Goal: Find specific page/section: Find specific page/section

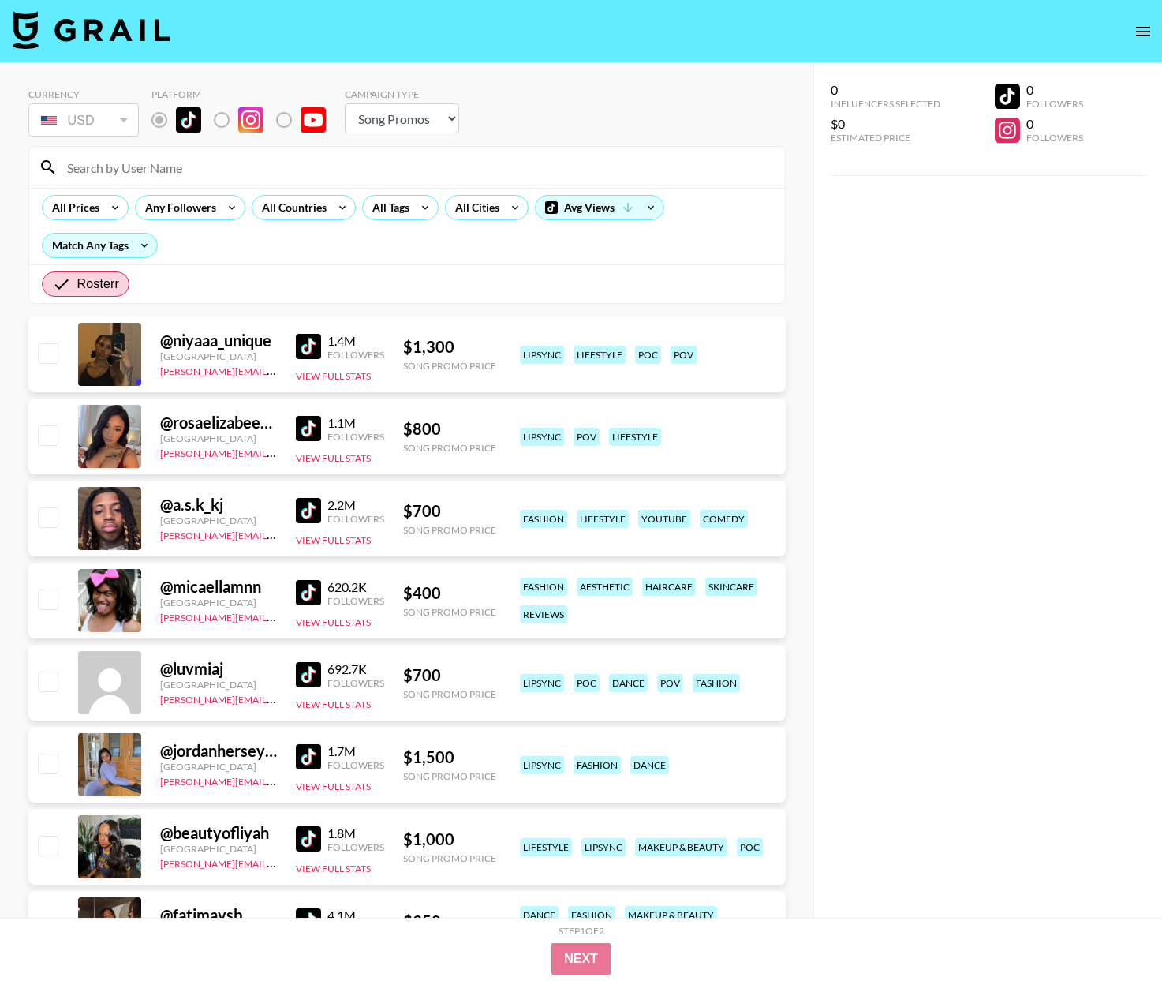
select select "Song"
click at [194, 185] on div at bounding box center [407, 167] width 756 height 41
click at [199, 177] on input at bounding box center [417, 167] width 718 height 25
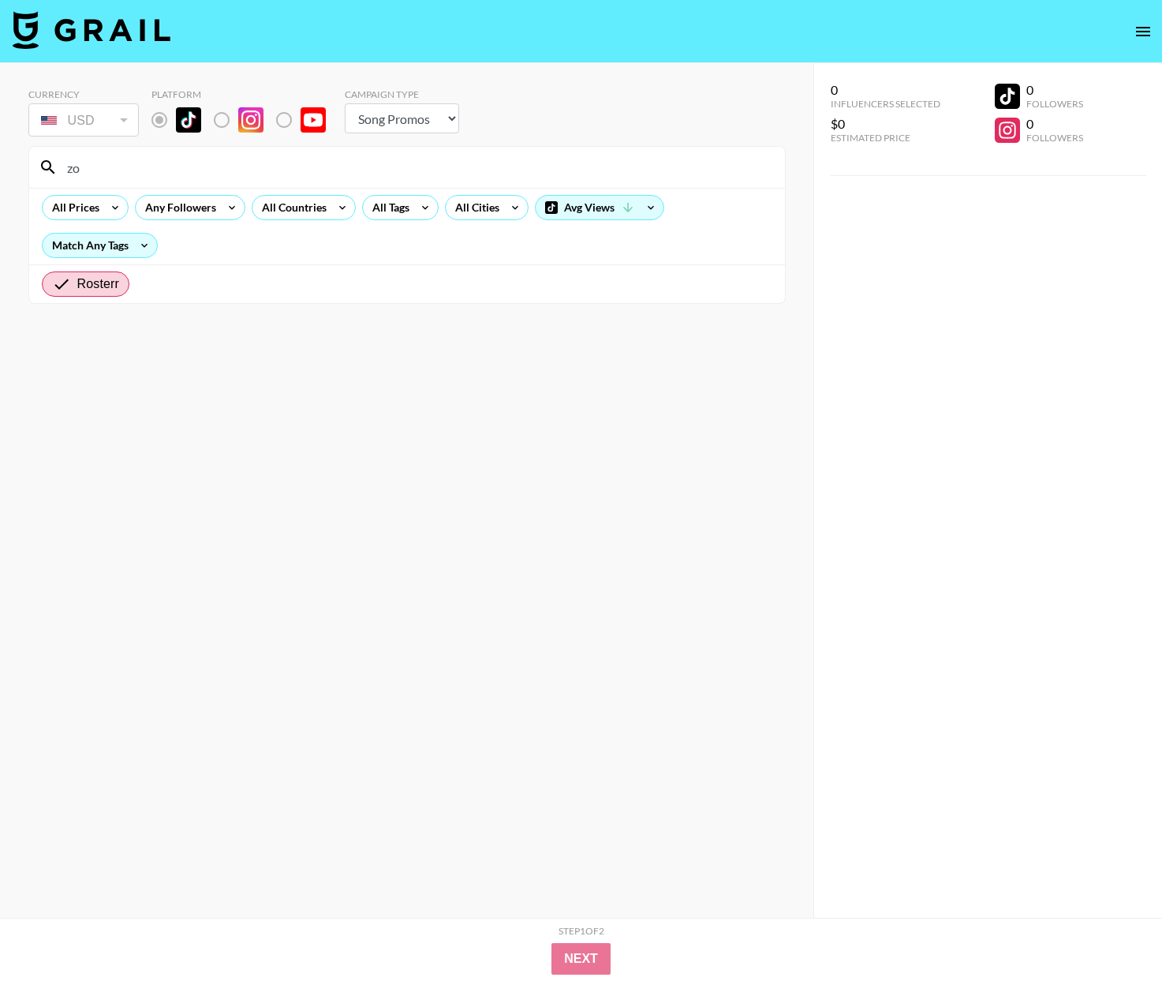
type input "z"
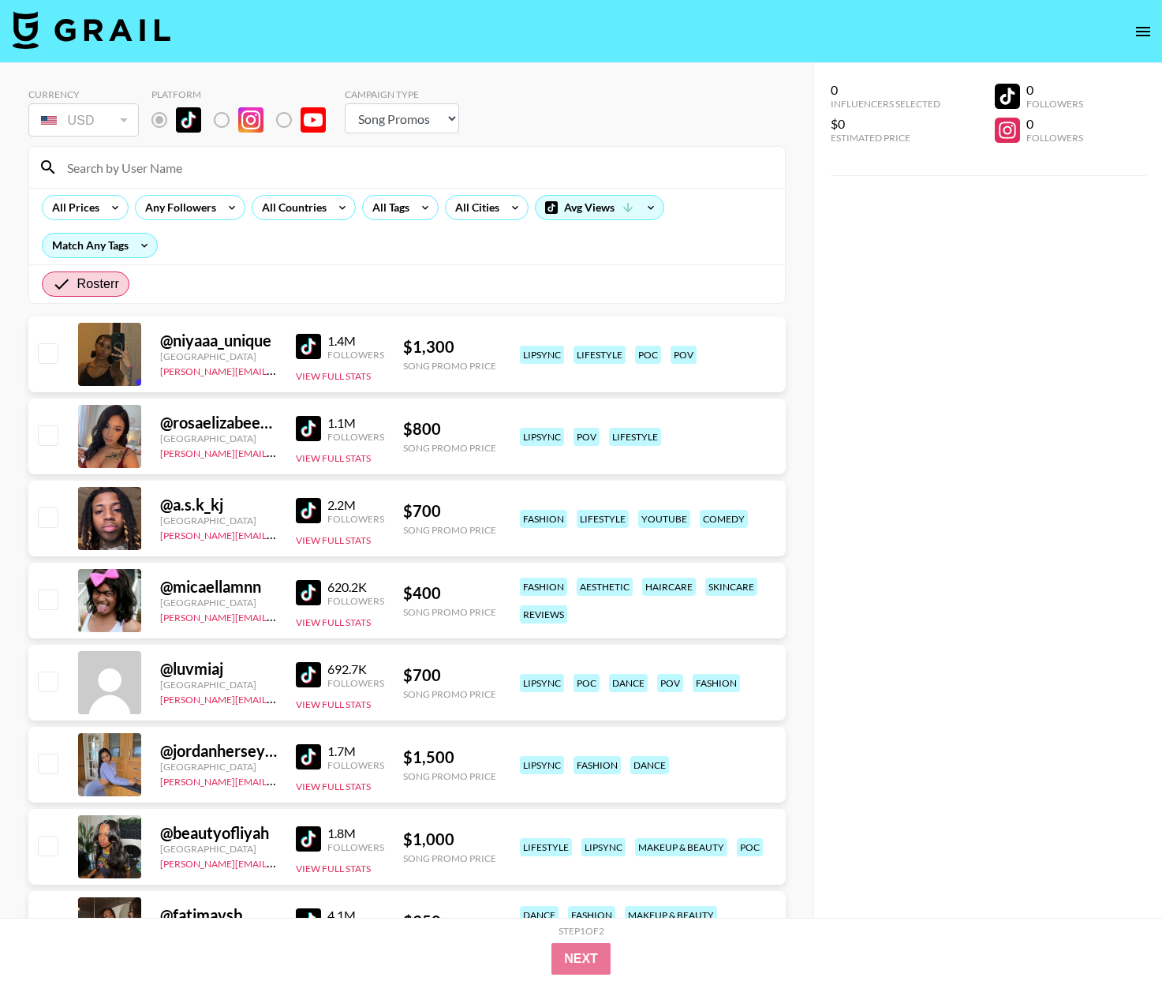
click at [82, 21] on img at bounding box center [92, 30] width 158 height 38
select select "Song"
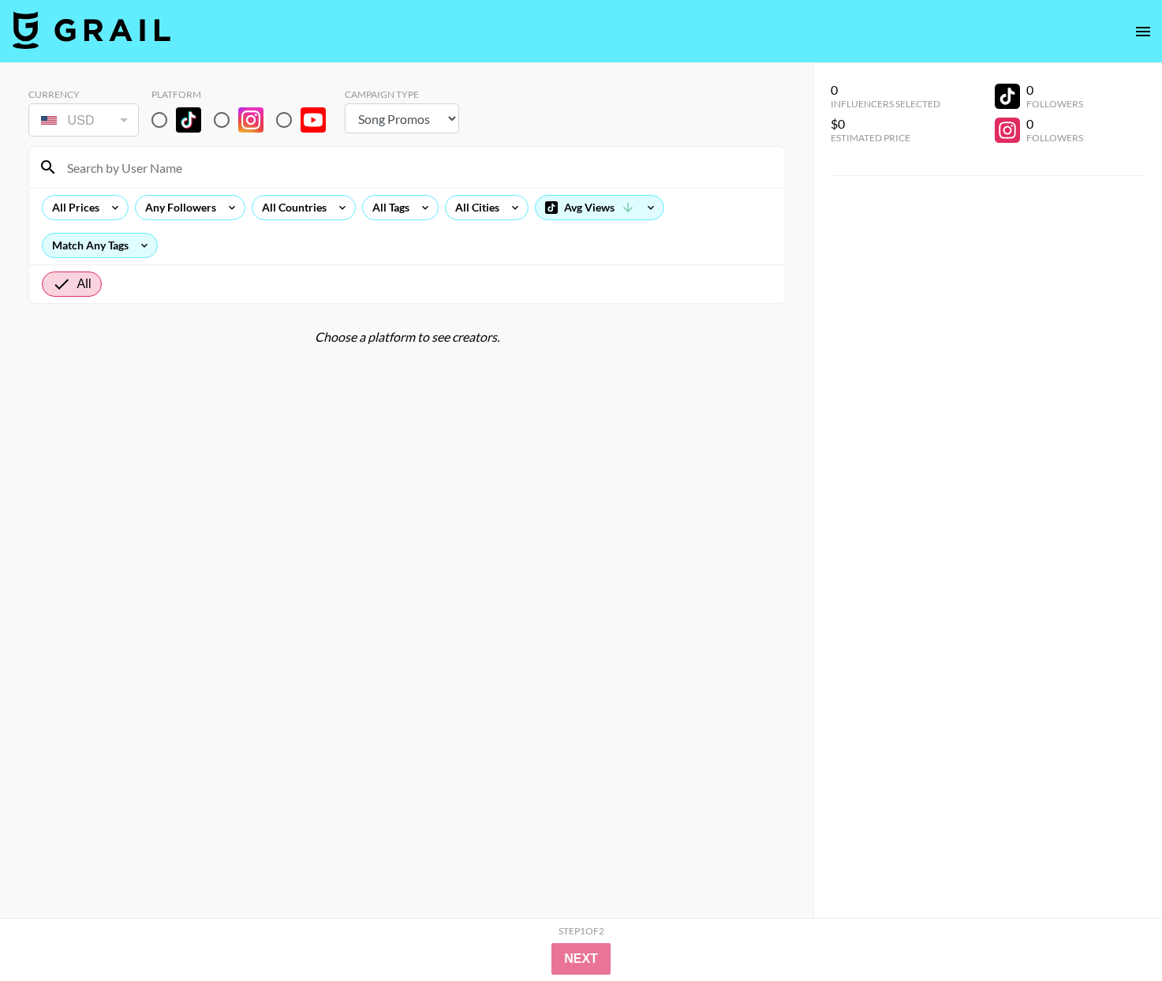
click at [187, 168] on input at bounding box center [417, 167] width 718 height 25
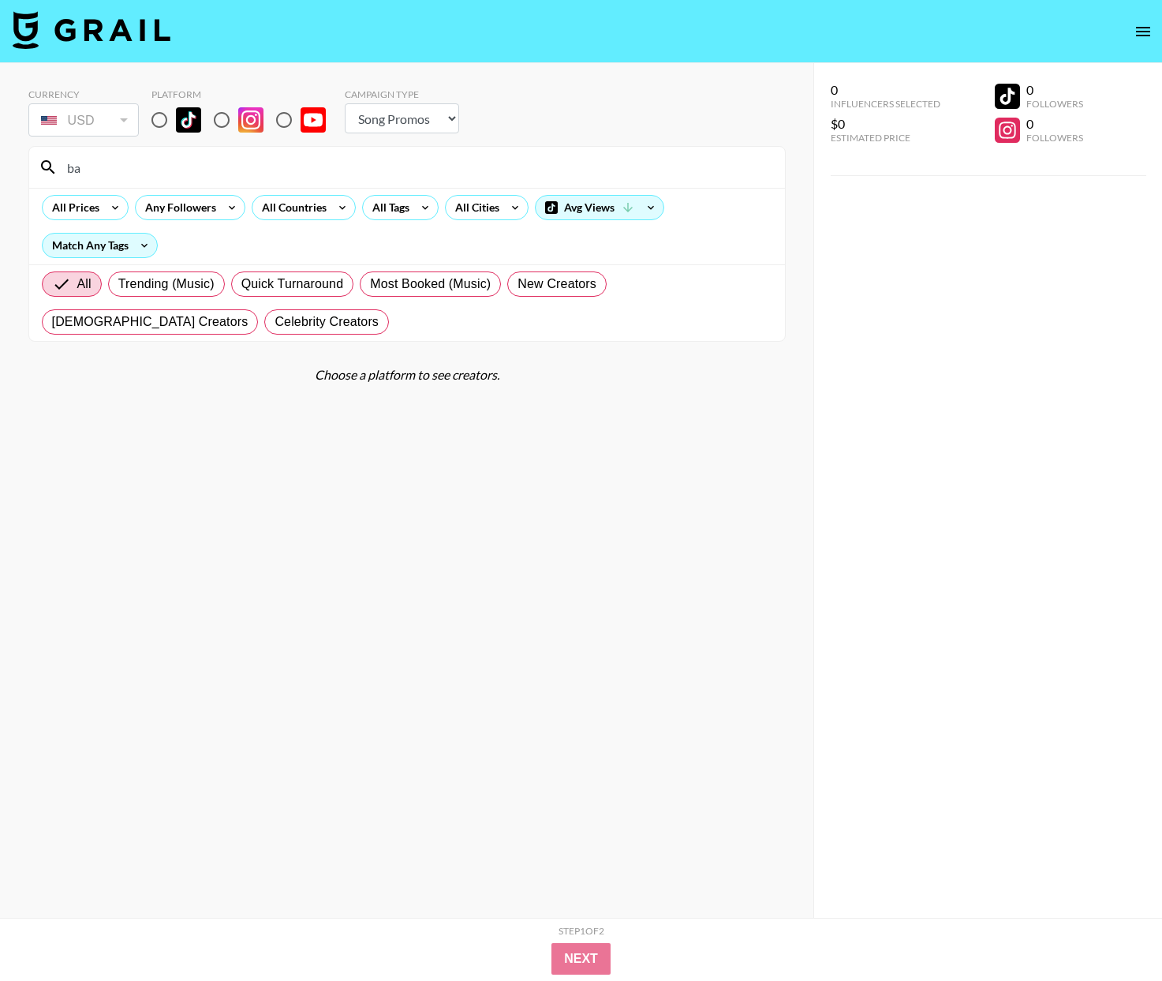
type input "b"
click at [155, 115] on input "radio" at bounding box center [159, 119] width 33 height 33
radio input "true"
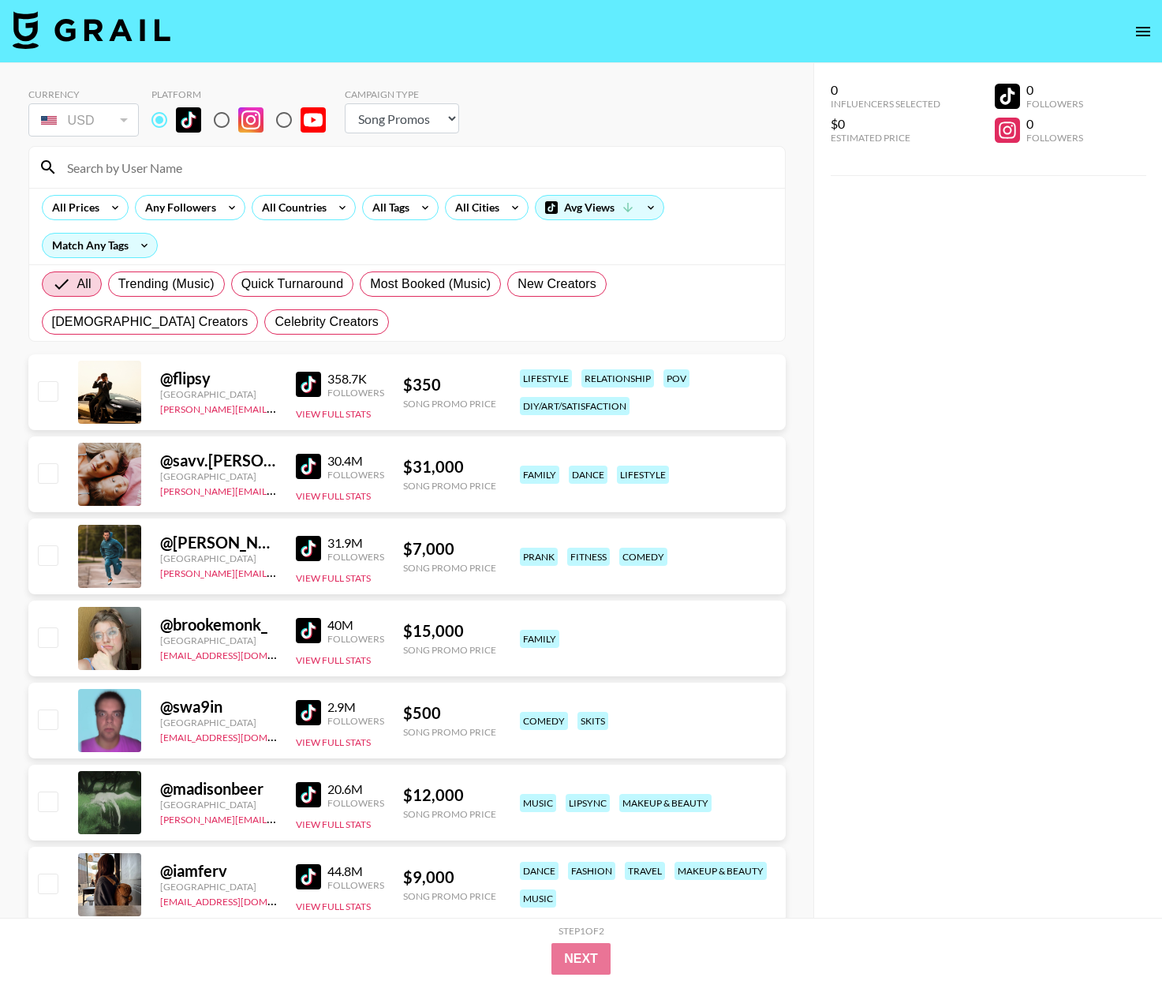
click at [155, 157] on input at bounding box center [417, 167] width 718 height 25
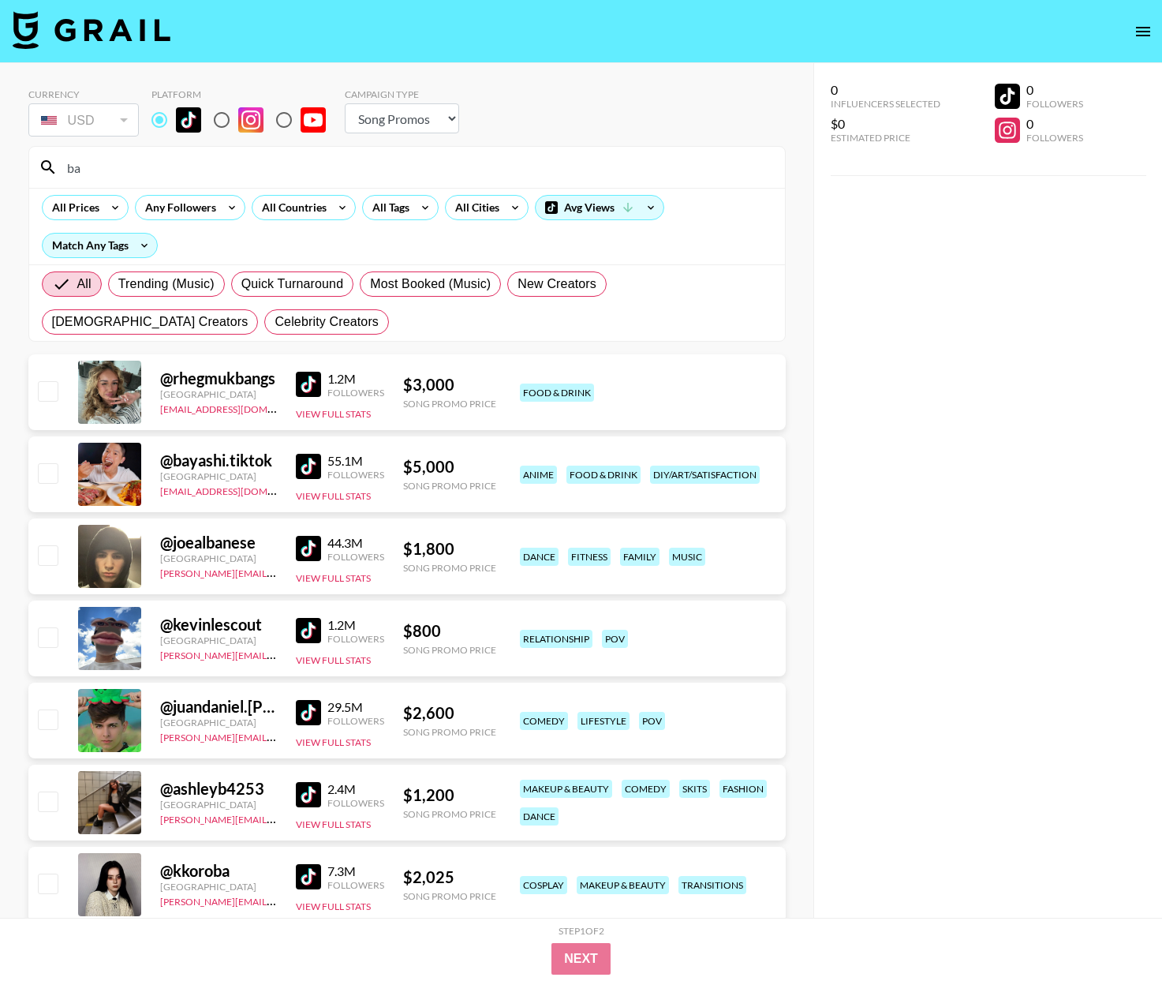
type input "b"
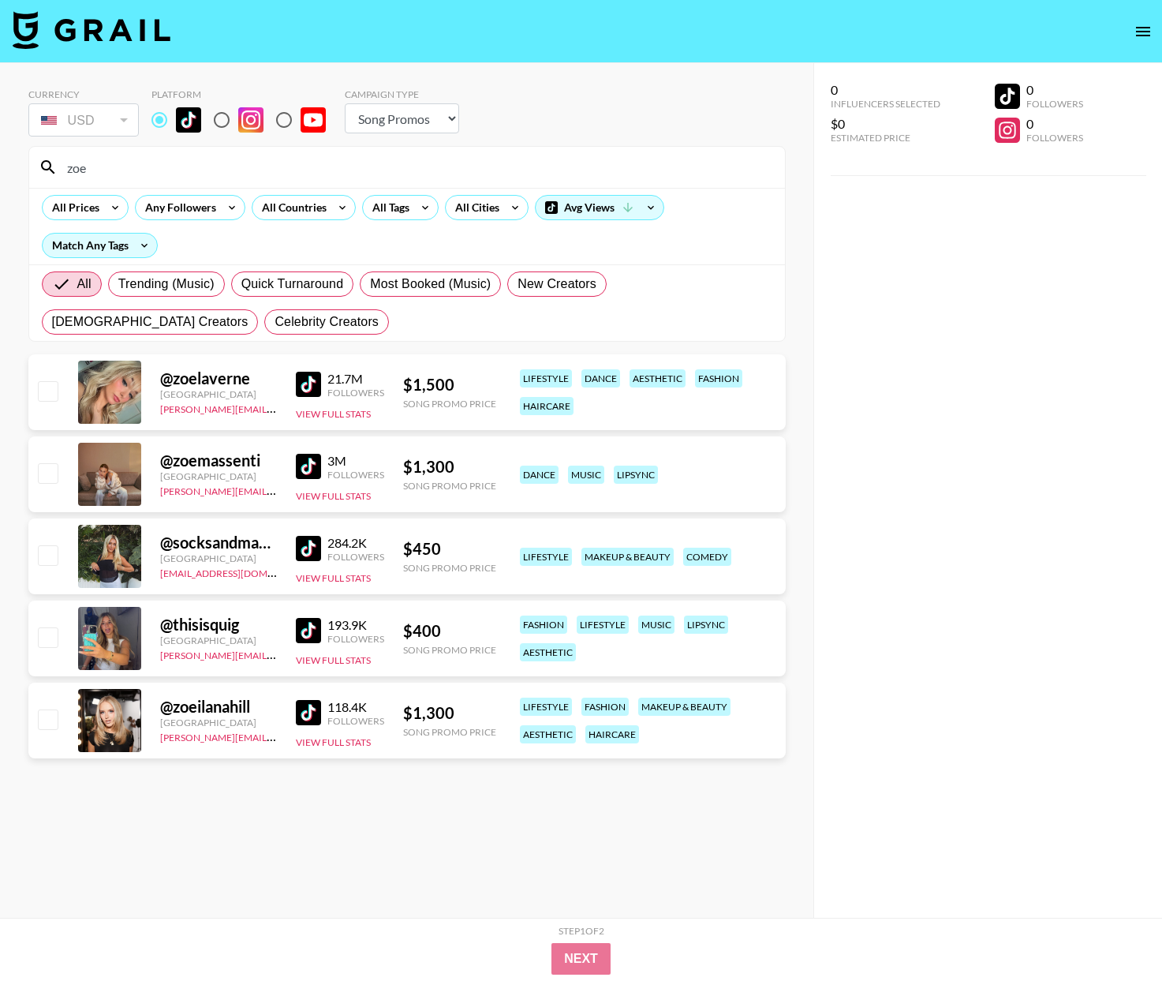
type input "zoe"
